Goal: Task Accomplishment & Management: Use online tool/utility

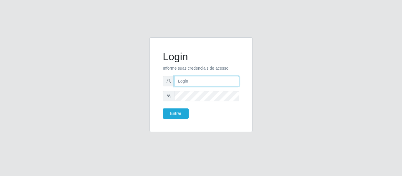
click at [182, 77] on input "text" at bounding box center [206, 81] width 65 height 10
type input "[EMAIL_ADDRESS][DOMAIN_NAME]"
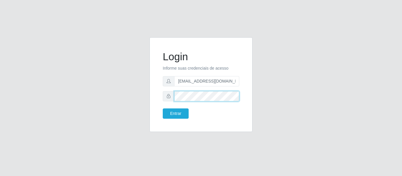
click at [163, 109] on button "Entrar" at bounding box center [176, 114] width 26 height 10
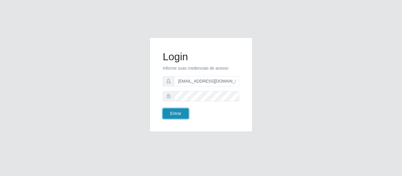
click at [183, 116] on button "Entrar" at bounding box center [176, 114] width 26 height 10
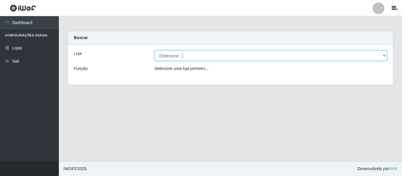
click at [188, 55] on select "[Selecione...] BomQueSó Agreste - Loja 2" at bounding box center [271, 56] width 233 height 10
select select "214"
click at [155, 51] on select "[Selecione...] BomQueSó Agreste - Loja 2" at bounding box center [271, 56] width 233 height 10
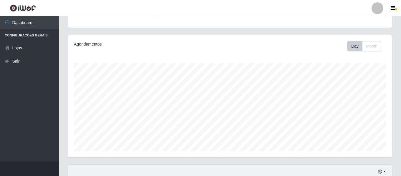
scroll to position [206, 0]
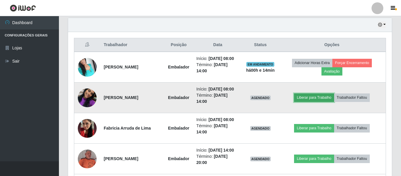
click at [323, 102] on button "Liberar para Trabalho" at bounding box center [314, 98] width 40 height 8
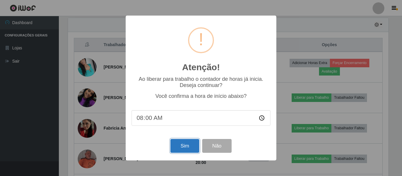
click at [188, 147] on button "Sim" at bounding box center [184, 146] width 29 height 14
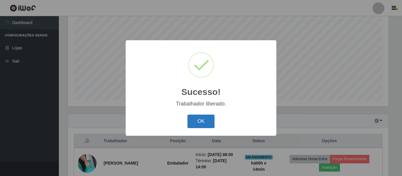
click at [203, 124] on button "OK" at bounding box center [200, 122] width 27 height 14
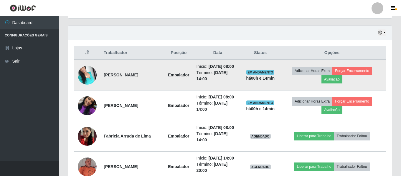
scroll to position [228, 0]
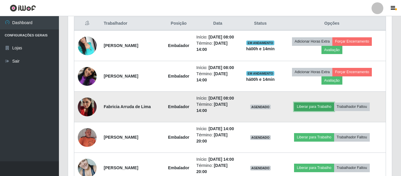
click at [313, 111] on button "Liberar para Trabalho" at bounding box center [314, 107] width 40 height 8
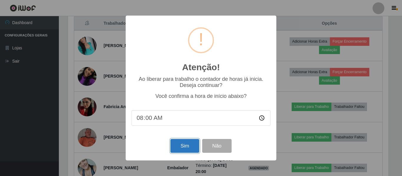
click at [194, 149] on button "Sim" at bounding box center [184, 146] width 29 height 14
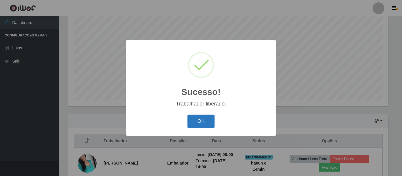
click at [211, 127] on button "OK" at bounding box center [200, 122] width 27 height 14
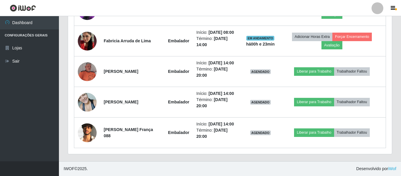
scroll to position [331, 0]
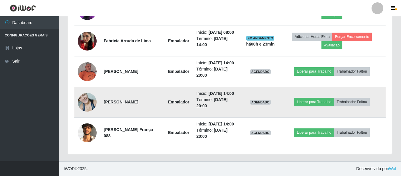
click at [86, 91] on img at bounding box center [87, 102] width 19 height 25
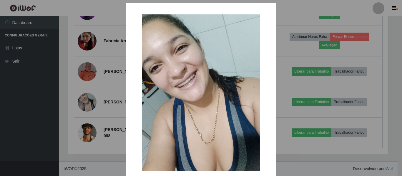
scroll to position [32, 0]
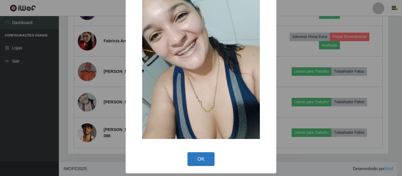
click at [205, 153] on button "OK" at bounding box center [200, 159] width 27 height 14
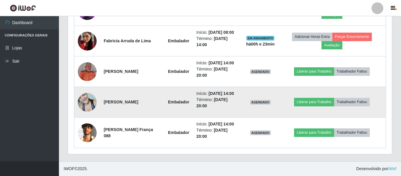
scroll to position [331, 0]
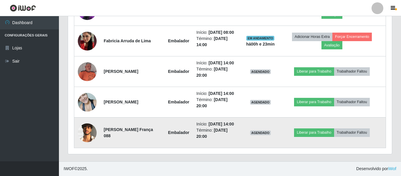
click at [93, 124] on img at bounding box center [87, 133] width 19 height 19
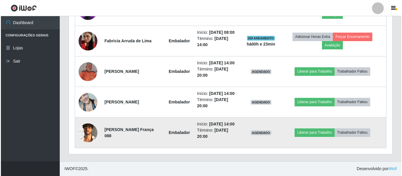
scroll to position [122, 321]
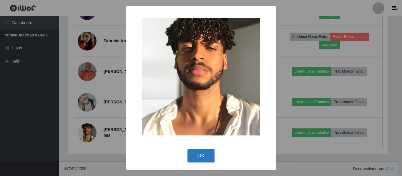
click at [207, 157] on button "OK" at bounding box center [200, 156] width 27 height 14
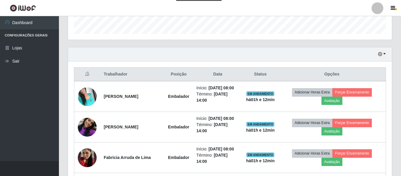
scroll to position [206, 0]
